Goal: Navigation & Orientation: Find specific page/section

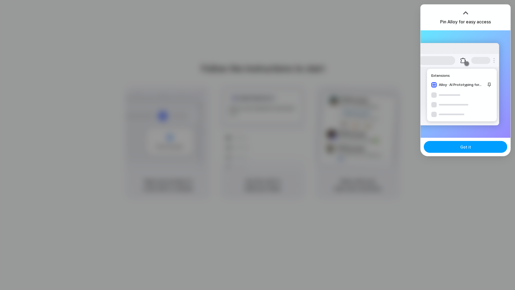
click at [472, 147] on button "Got it" at bounding box center [465, 147] width 83 height 12
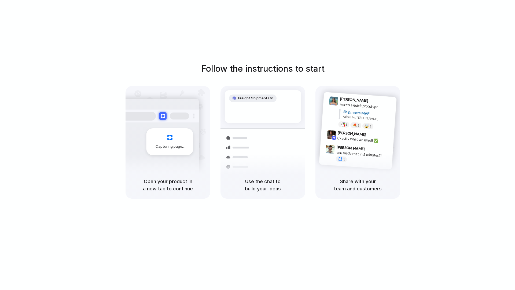
click at [258, 145] on div at bounding box center [258, 145] width 0 height 0
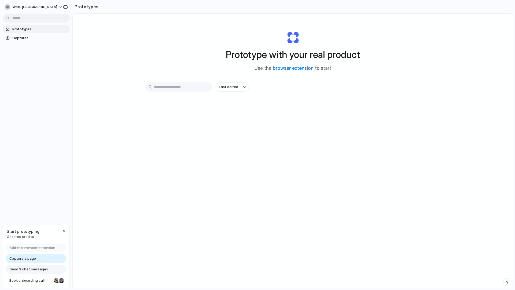
click at [29, 30] on span "Prototypes" at bounding box center [39, 29] width 55 height 5
click at [64, 229] on div "button" at bounding box center [64, 231] width 4 height 4
click at [23, 7] on span "wafi-abd" at bounding box center [34, 6] width 45 height 5
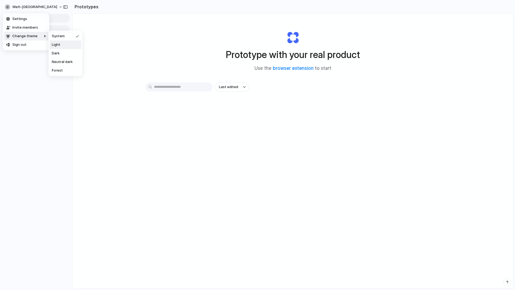
click at [170, 47] on div "Settings Invite members Change theme Sign out" at bounding box center [257, 145] width 515 height 290
click at [236, 91] on button "Last edited" at bounding box center [232, 86] width 33 height 9
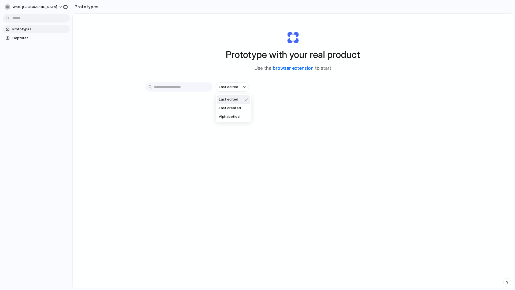
click at [290, 68] on div "Last edited Last created Alphabetical" at bounding box center [257, 145] width 515 height 290
